Goal: Information Seeking & Learning: Learn about a topic

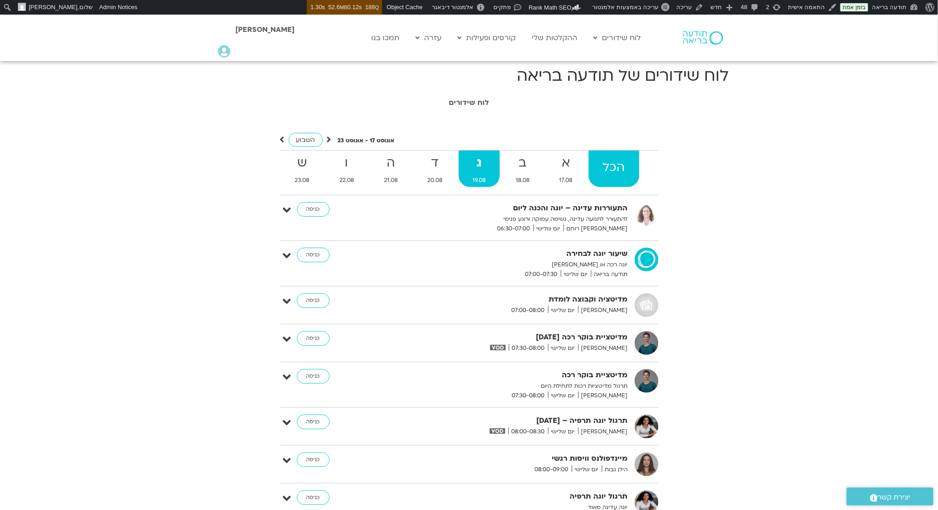
click at [623, 164] on strong "הכל" at bounding box center [614, 167] width 51 height 21
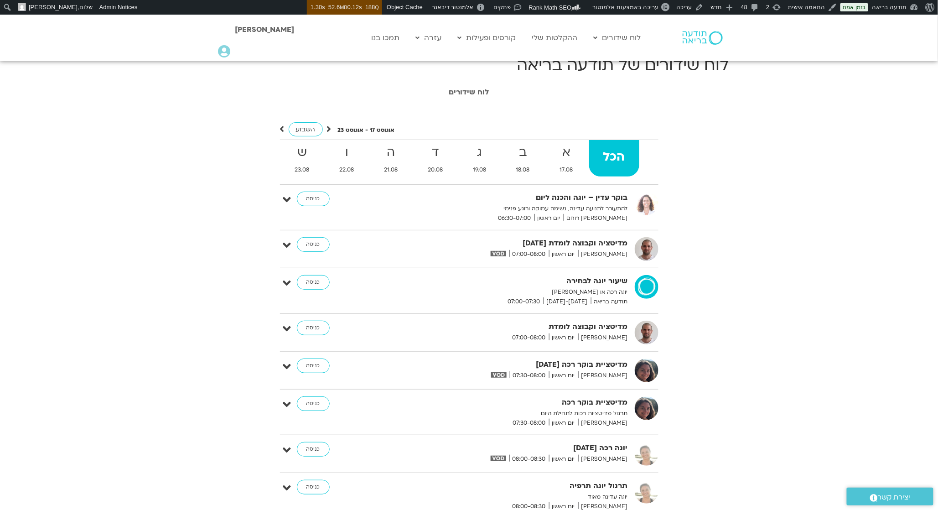
scroll to position [10, 0]
click at [288, 193] on icon at bounding box center [287, 199] width 8 height 13
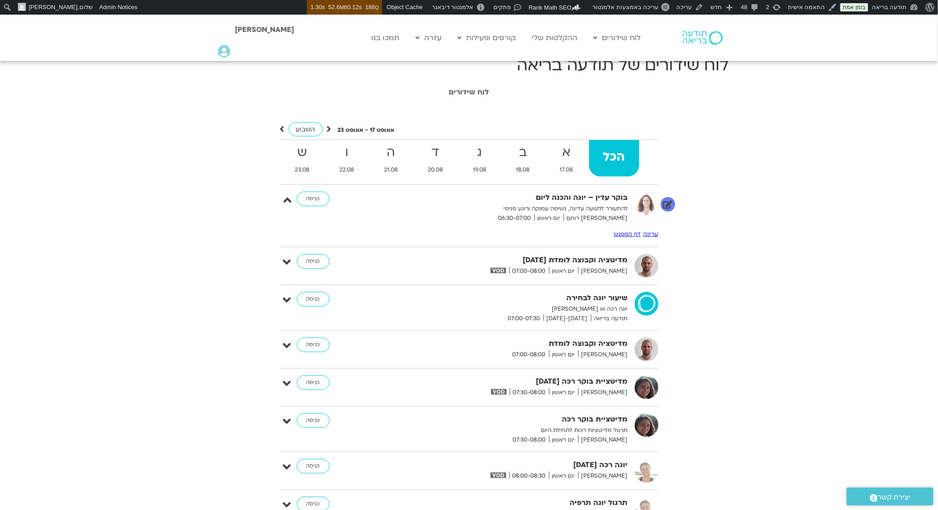
click at [288, 193] on icon at bounding box center [287, 199] width 8 height 13
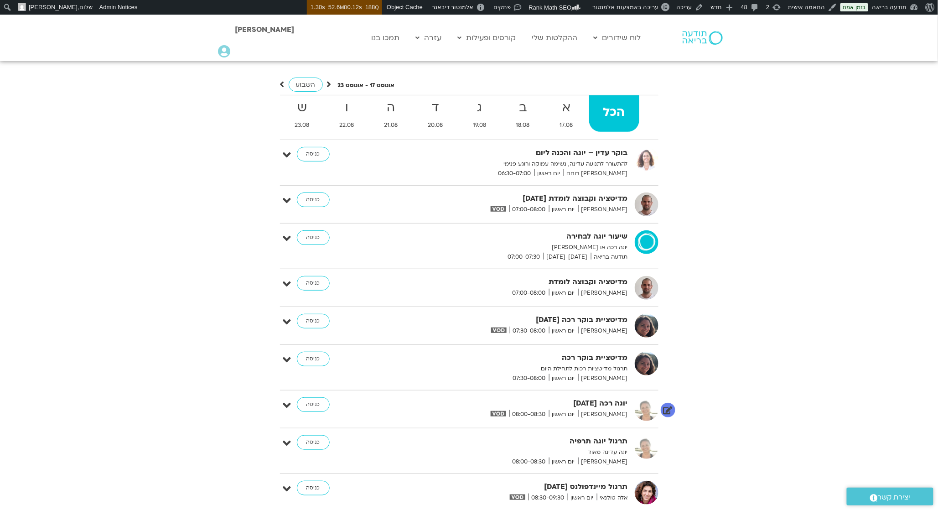
scroll to position [56, 0]
click at [572, 161] on p "להתעורר לתנועה עדינה, נשימה עמוקה ורוגע פנימי" at bounding box center [517, 164] width 224 height 10
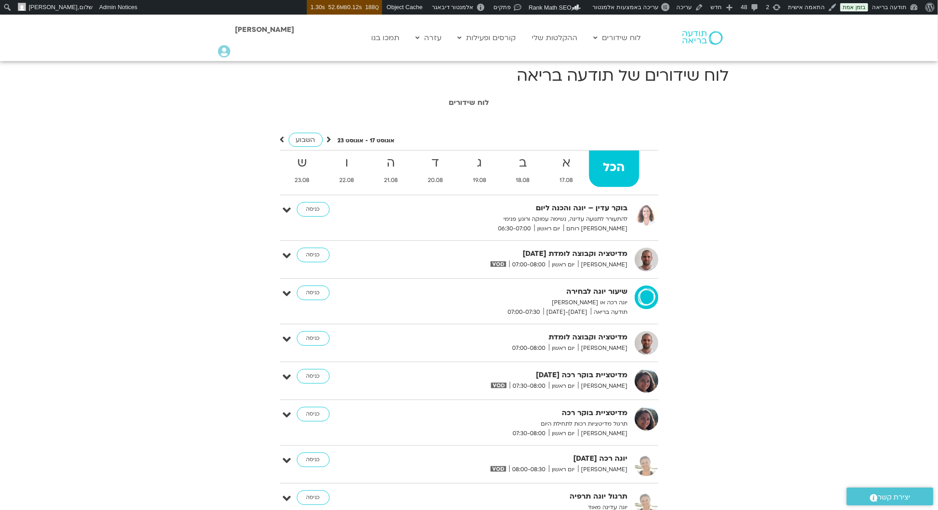
scroll to position [2, 0]
click at [606, 213] on p "להתעורר לתנועה עדינה, נשימה עמוקה ורוגע פנימי" at bounding box center [517, 218] width 224 height 10
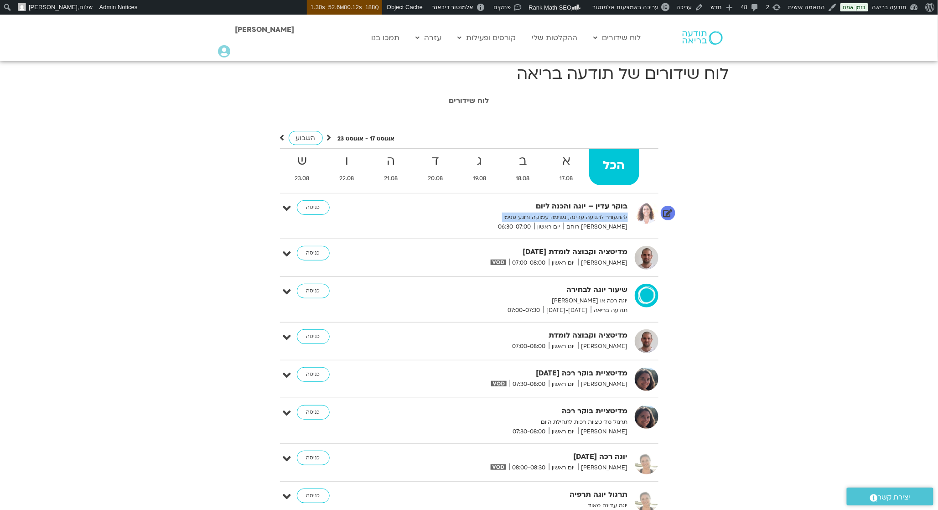
click at [606, 213] on p "להתעורר לתנועה עדינה, נשימה עמוקה ורוגע פנימי" at bounding box center [517, 218] width 224 height 10
click at [284, 206] on icon at bounding box center [287, 208] width 8 height 13
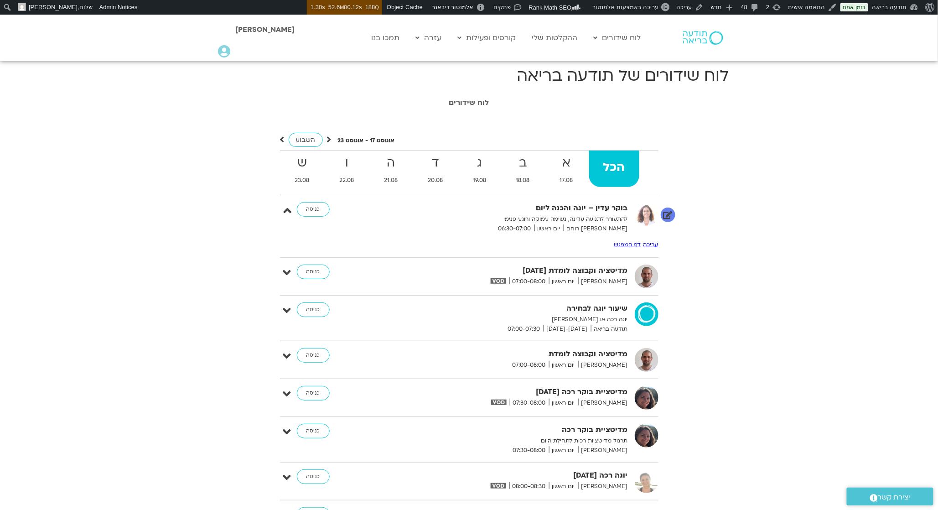
scroll to position [21, 0]
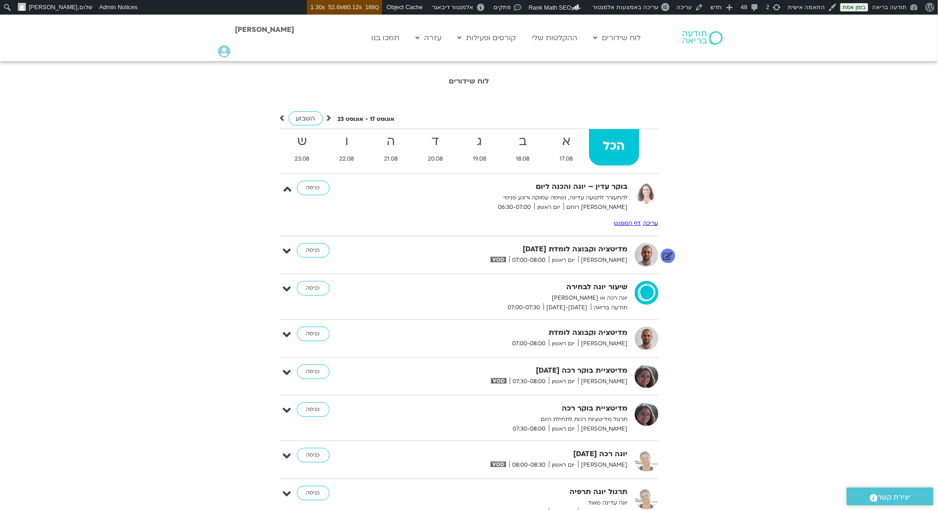
click at [288, 248] on icon at bounding box center [287, 251] width 8 height 13
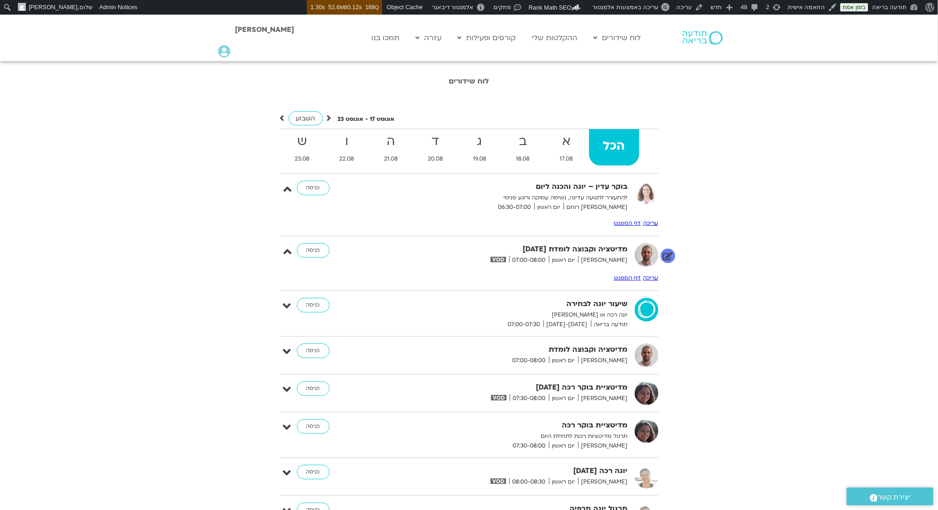
click at [621, 271] on div "עריכה דף המפגש" at bounding box center [469, 277] width 379 height 12
click at [621, 274] on link "דף המפגש" at bounding box center [627, 277] width 27 height 7
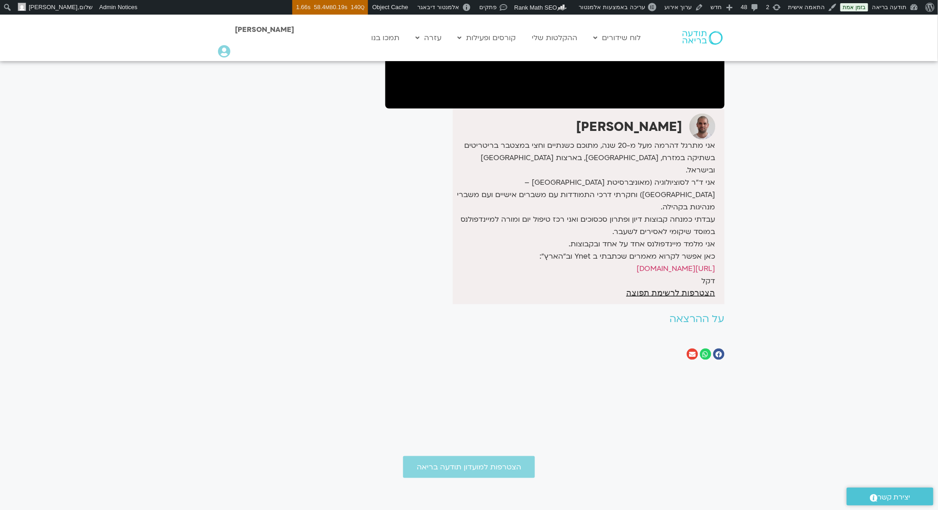
scroll to position [256, 0]
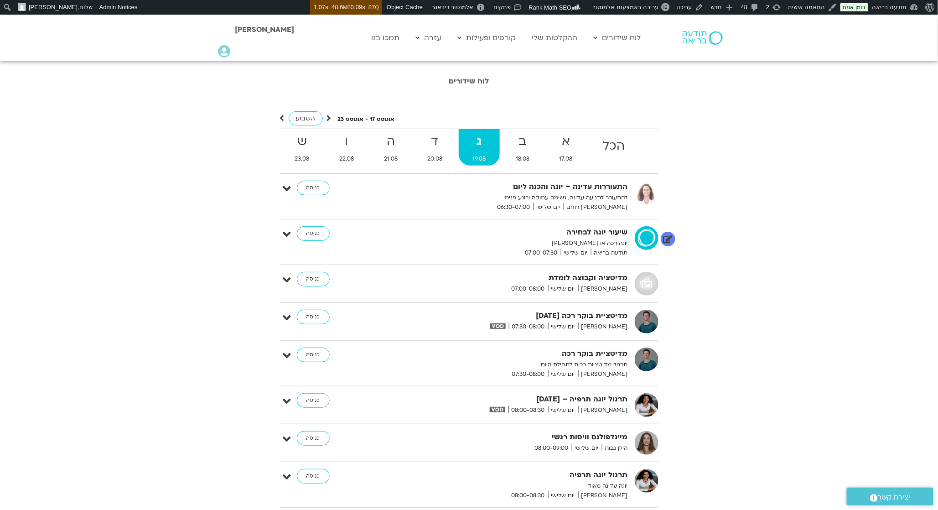
click at [283, 230] on icon at bounding box center [287, 234] width 8 height 13
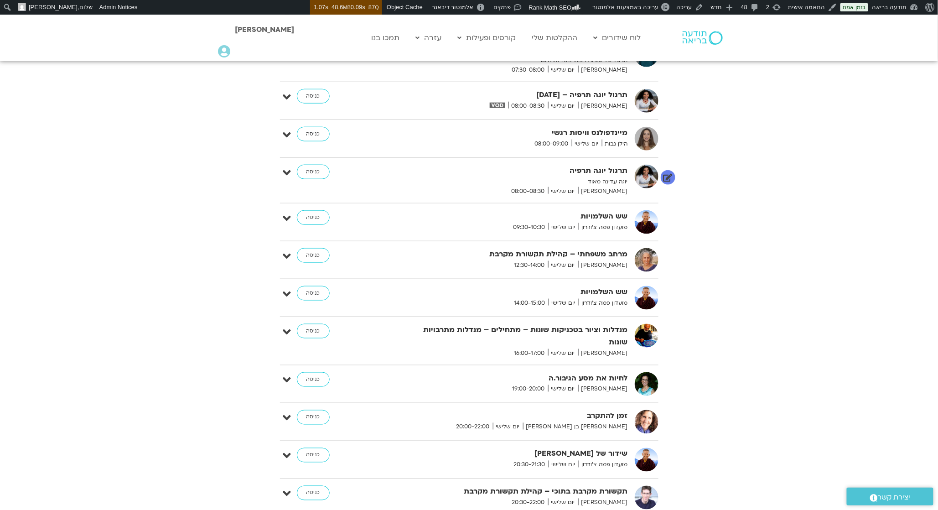
scroll to position [342, 0]
click at [282, 211] on div "שש השלמויות מועדון פמה צ'ודרון יום שלישי 09:30-10:30 כניסה עריכה דף המפגש" at bounding box center [469, 223] width 379 height 24
click at [286, 168] on icon at bounding box center [287, 173] width 8 height 13
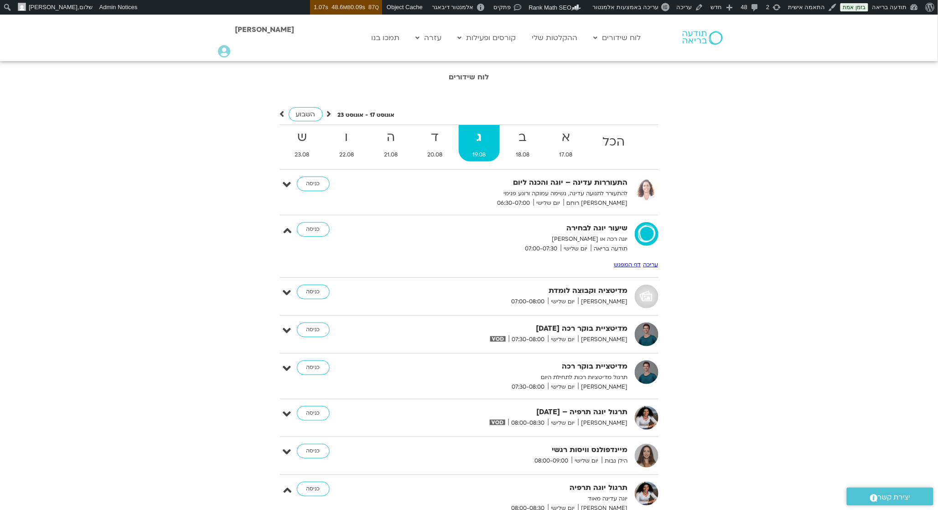
scroll to position [26, 0]
click at [789, 213] on section "לוח שידורים אוגוסט 17 - אוגוסט 23 השבוע להציג אירועים שפתוחים עבורי הכל א 17.08…" at bounding box center [469, 484] width 938 height 832
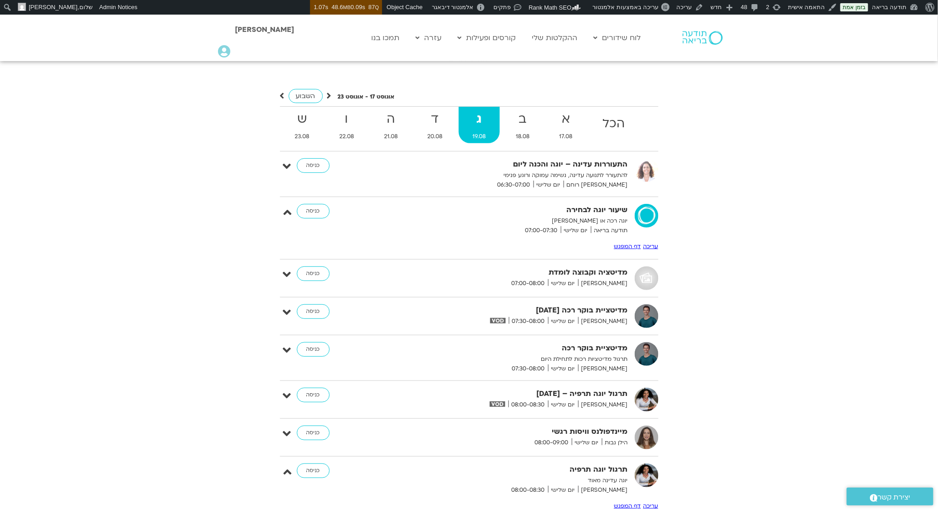
scroll to position [50, 0]
